Goal: Information Seeking & Learning: Find specific fact

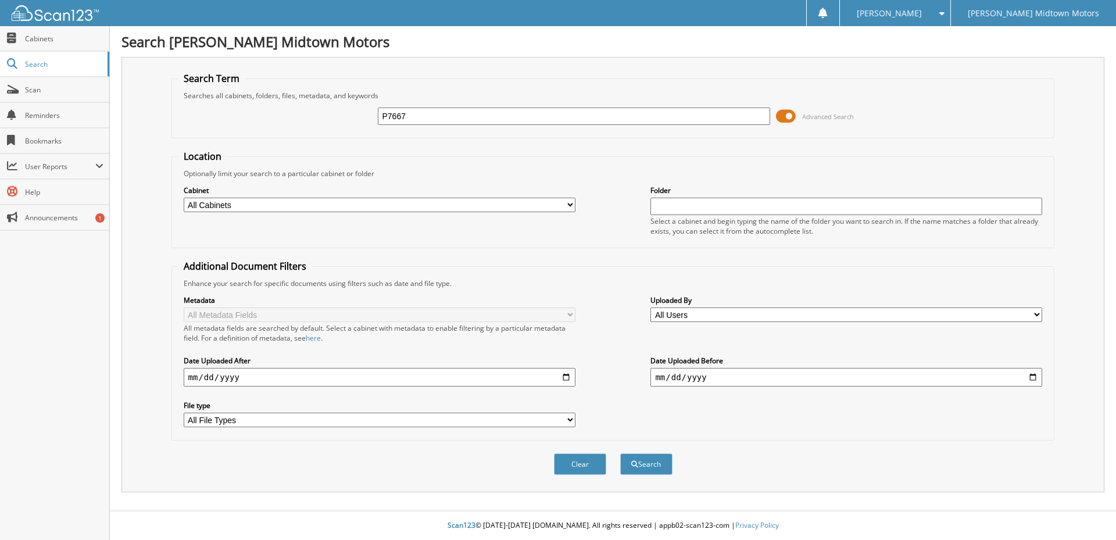
type input "P7667"
click at [620, 453] on button "Search" at bounding box center [646, 464] width 52 height 22
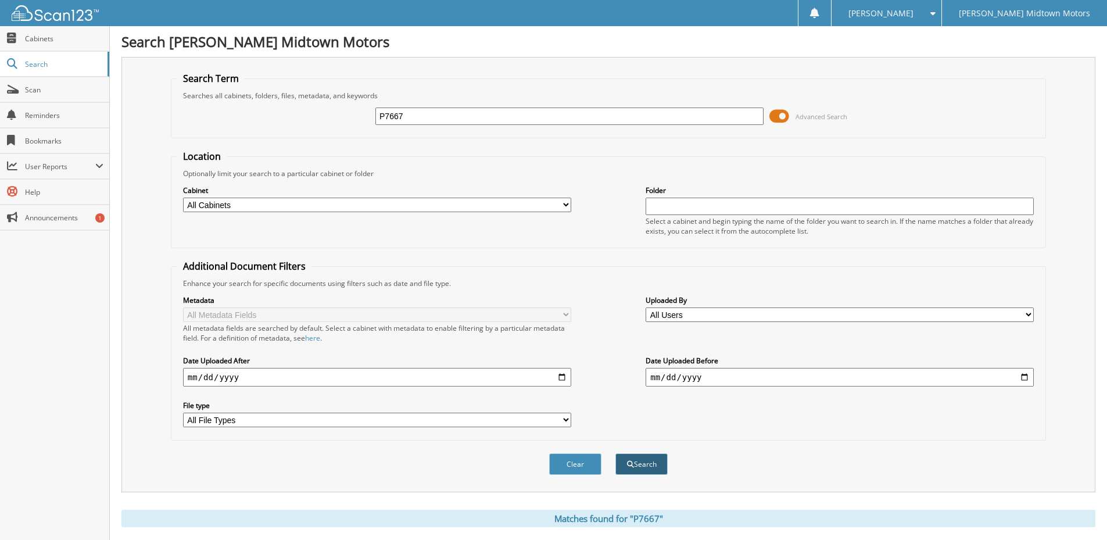
click at [650, 464] on button "Search" at bounding box center [641, 464] width 52 height 22
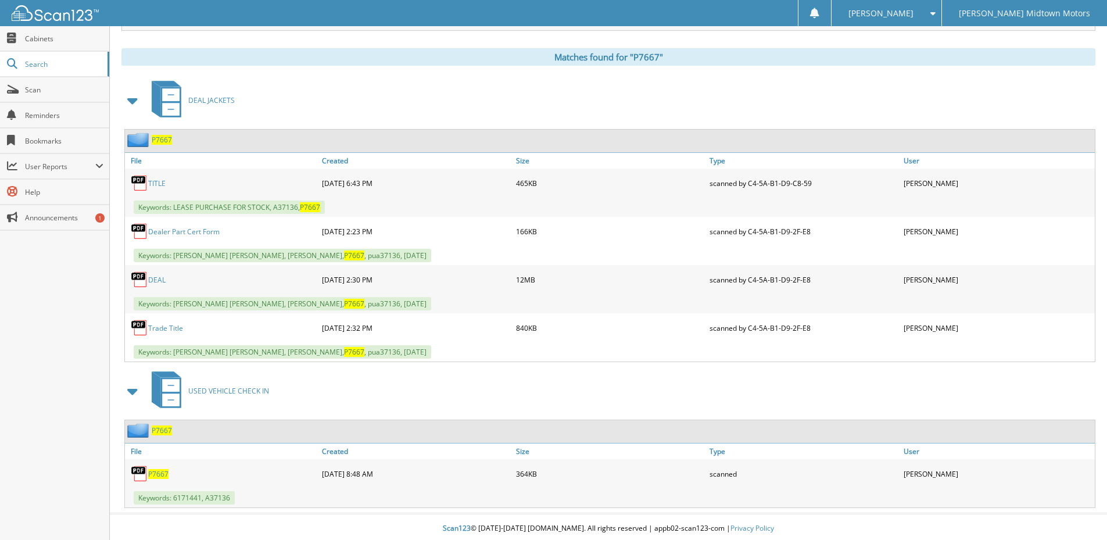
scroll to position [465, 0]
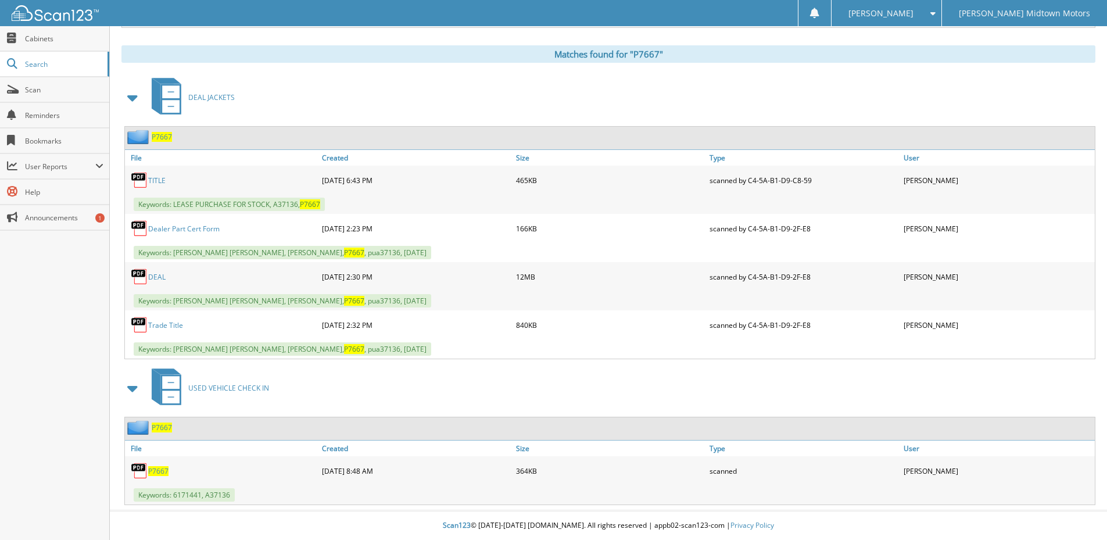
click at [166, 278] on div "DEAL" at bounding box center [222, 276] width 194 height 23
click at [157, 276] on link "DEAL" at bounding box center [156, 277] width 17 height 10
click at [54, 70] on link "Search" at bounding box center [54, 64] width 109 height 25
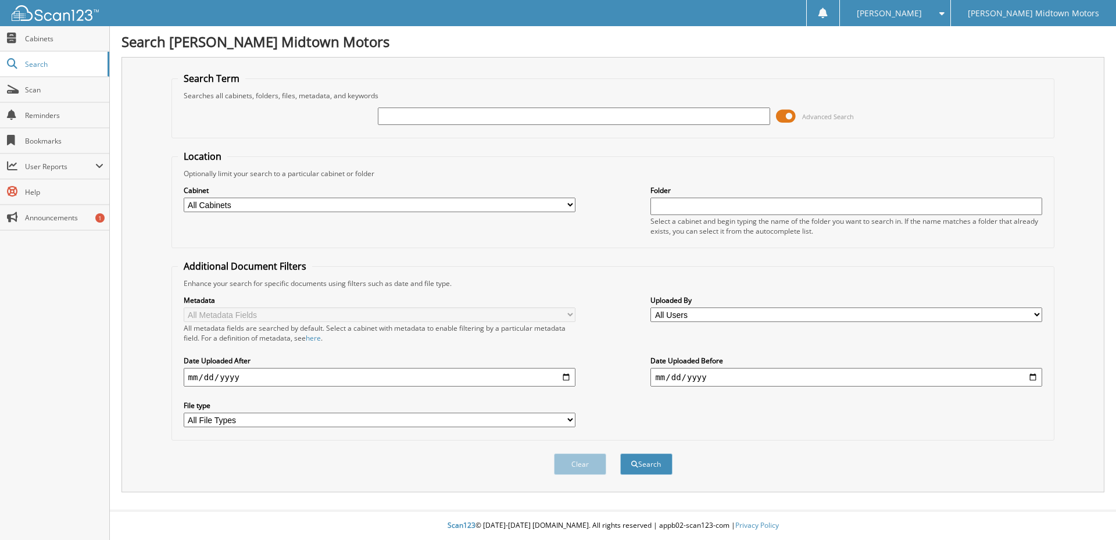
click at [476, 116] on input "text" at bounding box center [574, 116] width 392 height 17
type input "P7687"
click at [620, 453] on button "Search" at bounding box center [646, 464] width 52 height 22
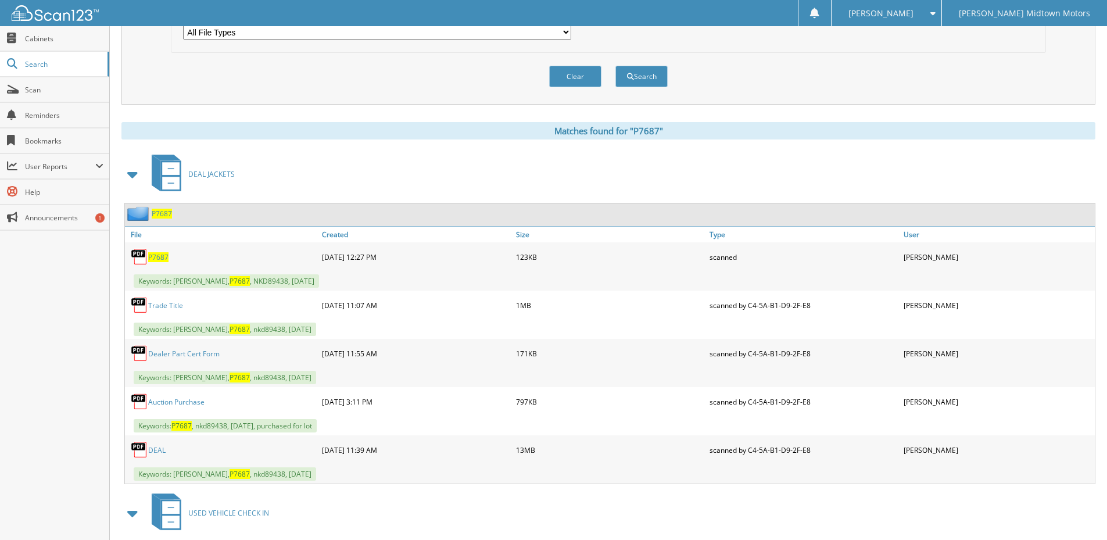
scroll to position [407, 0]
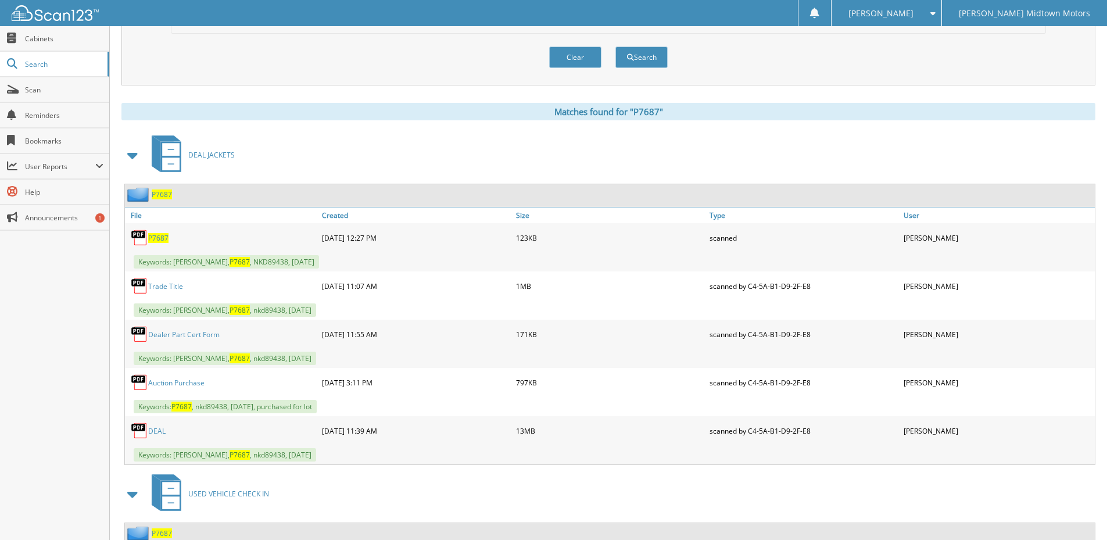
click at [155, 429] on link "DEAL" at bounding box center [156, 431] width 17 height 10
